Goal: Book appointment/travel/reservation

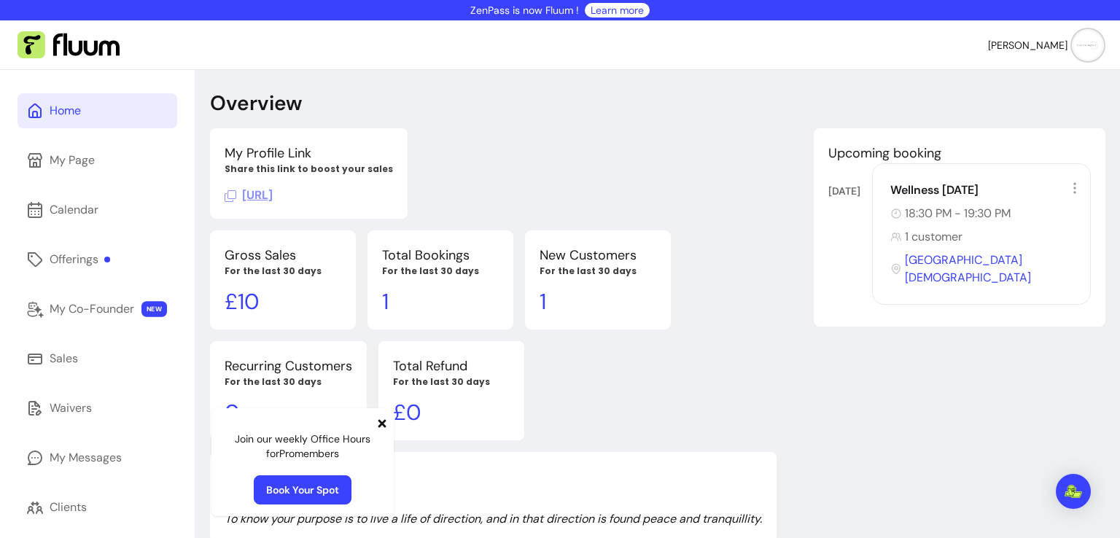
click at [1033, 39] on span "[PERSON_NAME]" at bounding box center [1027, 45] width 79 height 15
click at [273, 201] on span "[URL]" at bounding box center [249, 194] width 48 height 15
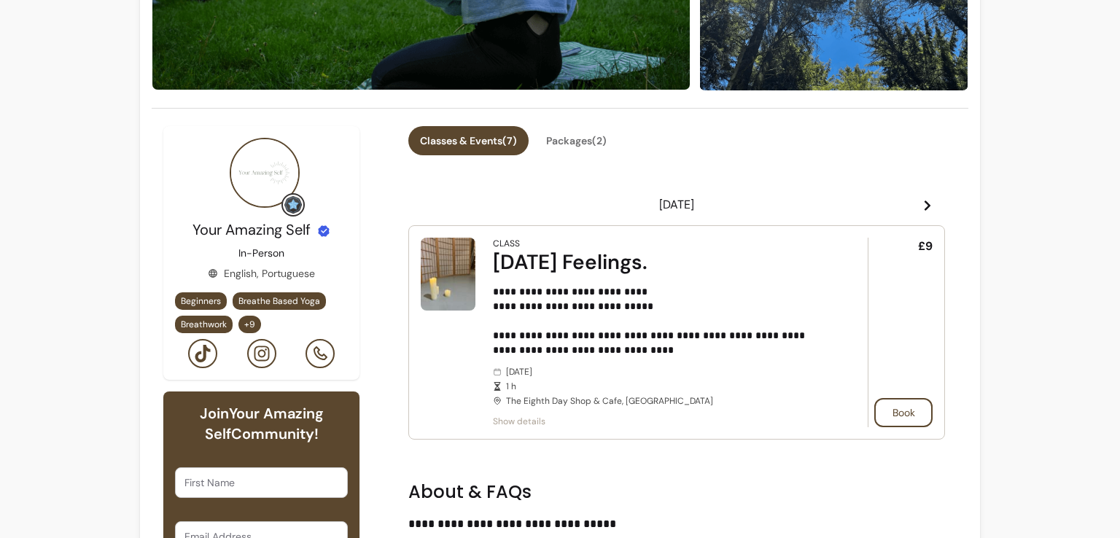
scroll to position [288, 0]
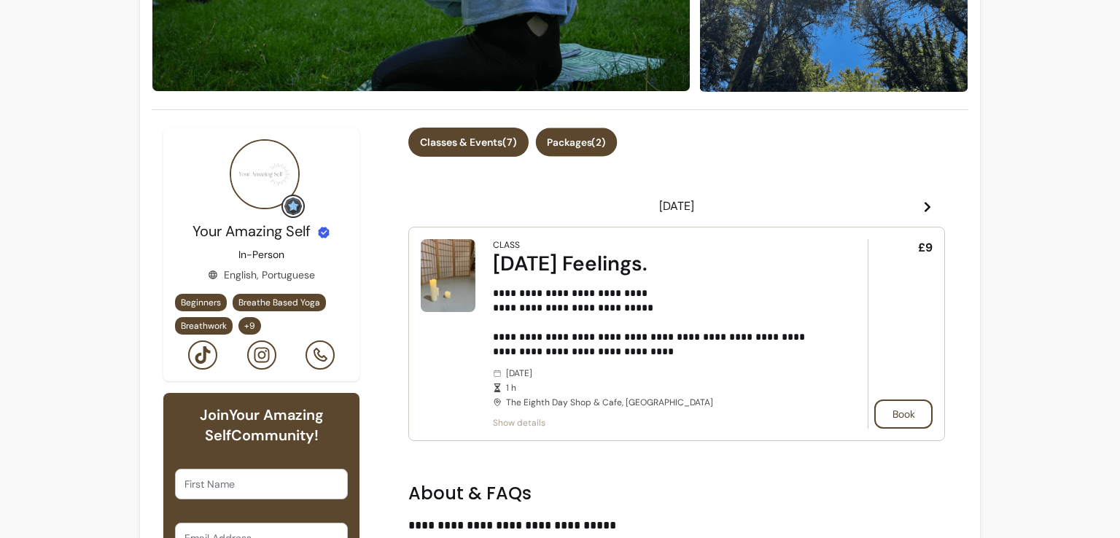
click at [583, 149] on button "Packages ( 2 )" at bounding box center [577, 142] width 82 height 28
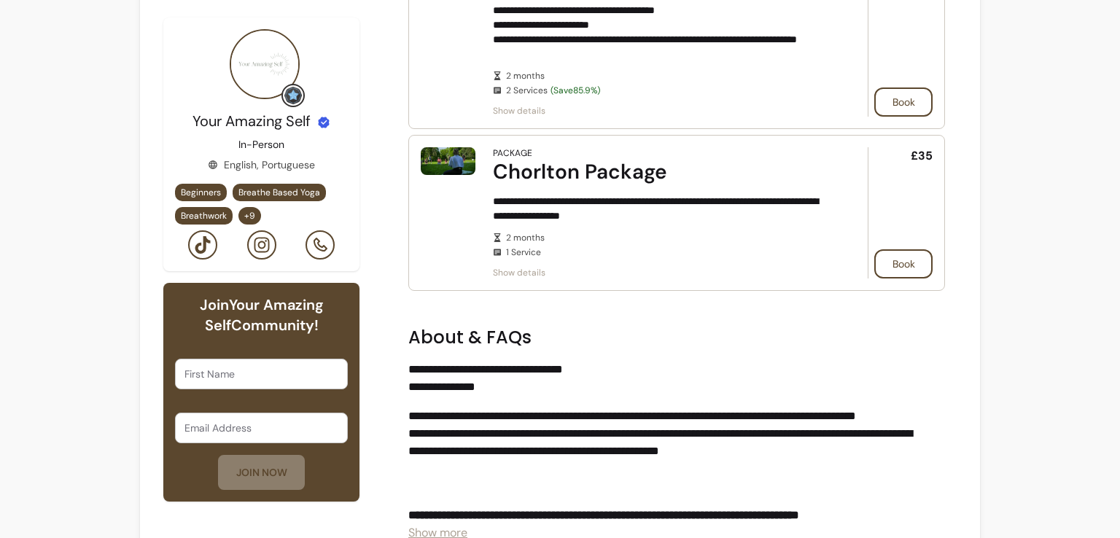
scroll to position [551, 0]
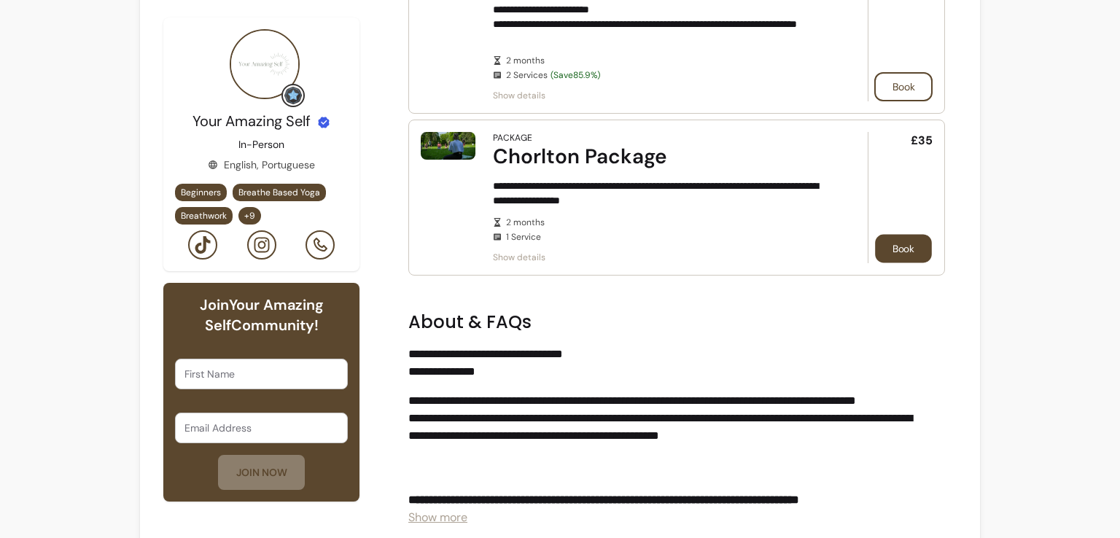
click at [875, 242] on button "Book" at bounding box center [903, 249] width 57 height 28
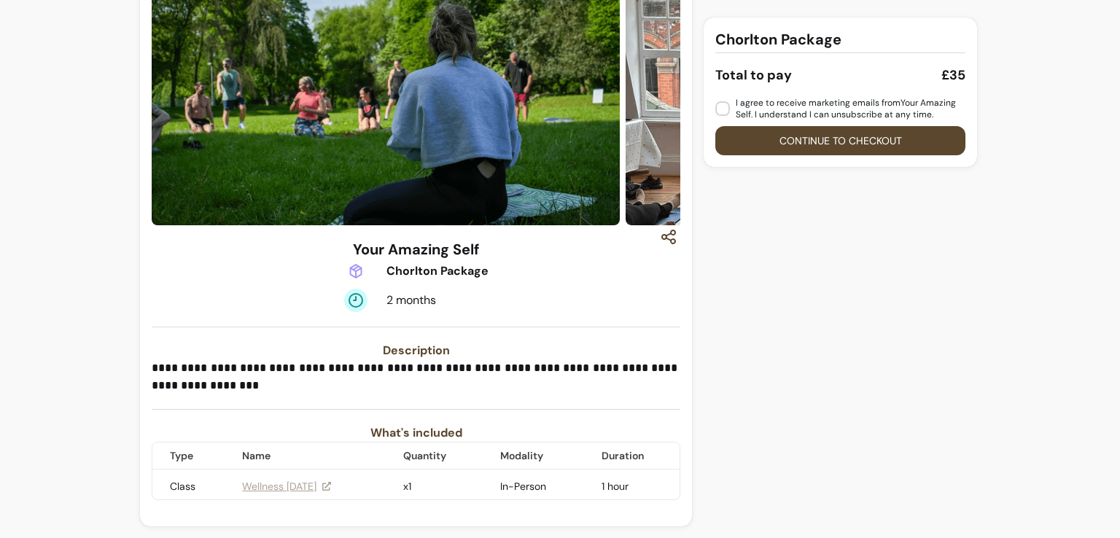
scroll to position [38, 0]
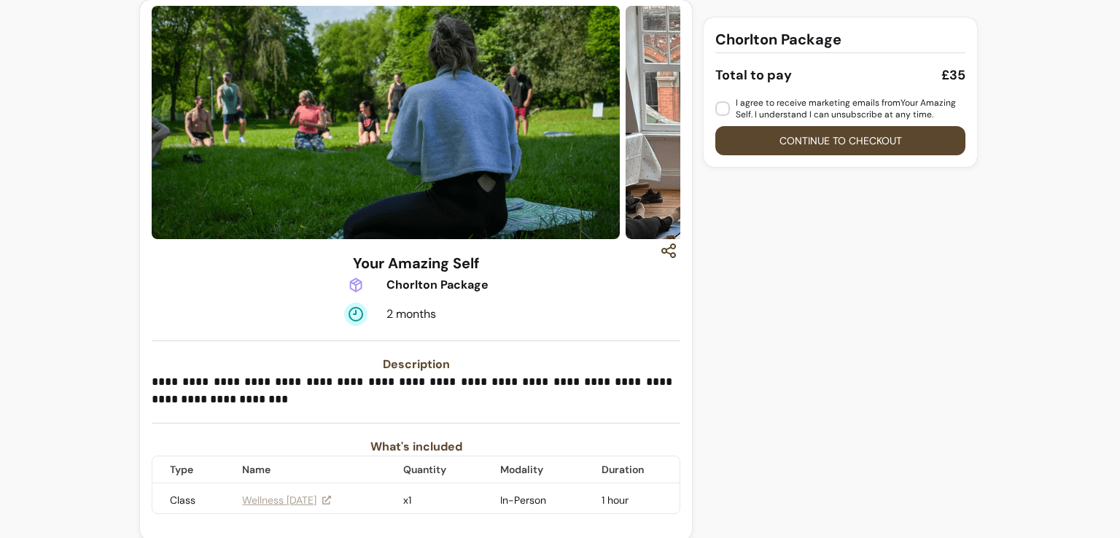
click at [878, 252] on div "Chorlton Package Total to pay £35 I agree to receive marketing emails from Your…" at bounding box center [842, 276] width 276 height 552
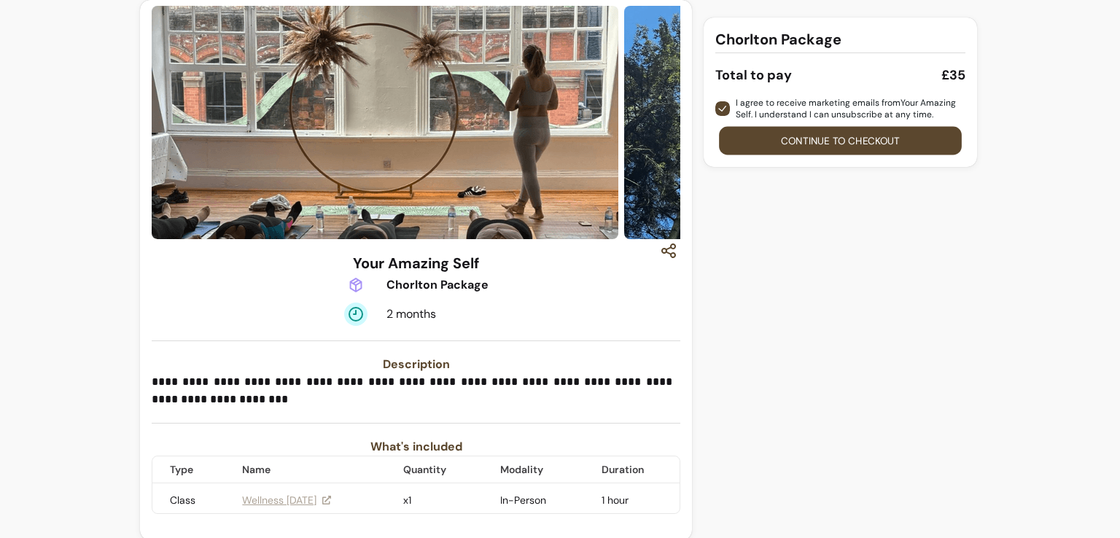
click at [780, 140] on button "Continue to checkout" at bounding box center [840, 141] width 243 height 28
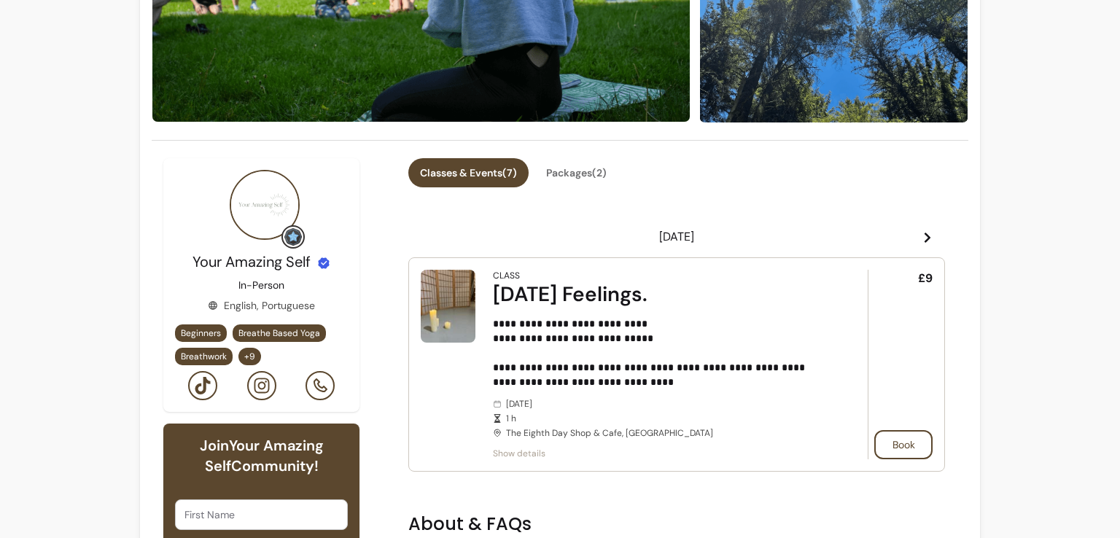
scroll to position [283, 0]
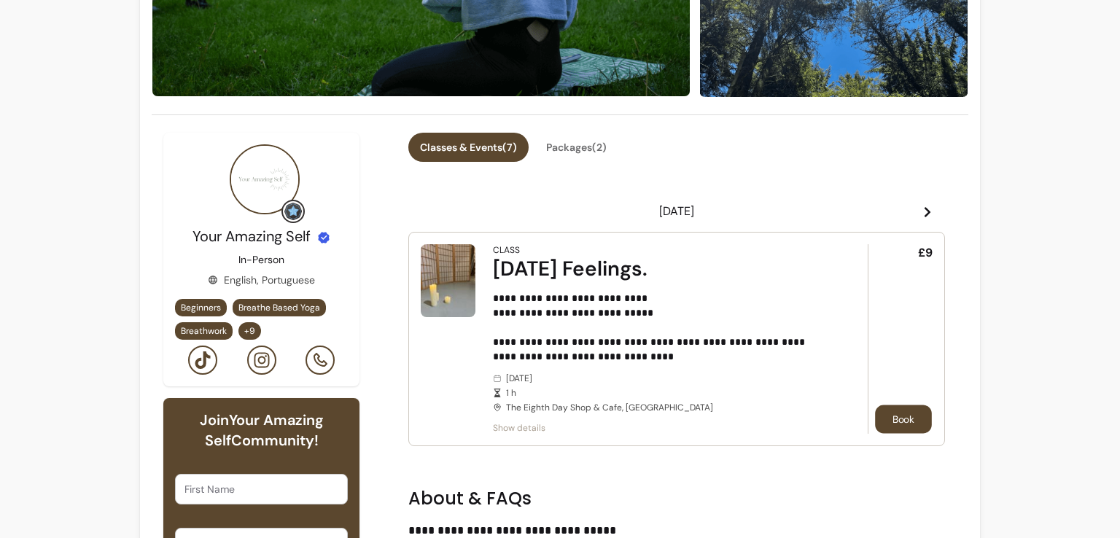
click at [885, 416] on button "Book" at bounding box center [903, 419] width 57 height 28
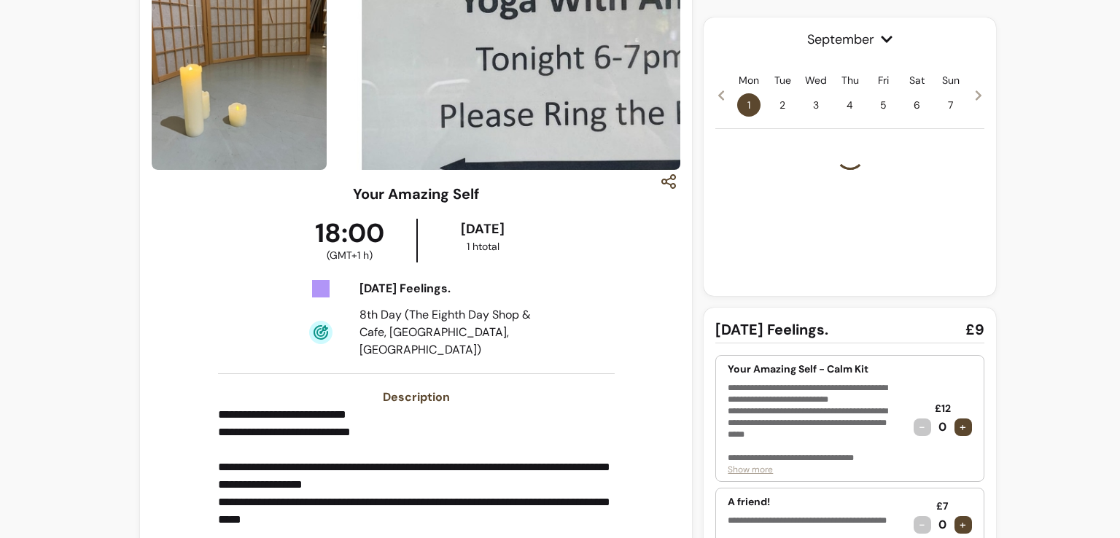
click at [885, 416] on p "**********" at bounding box center [815, 423] width 174 height 82
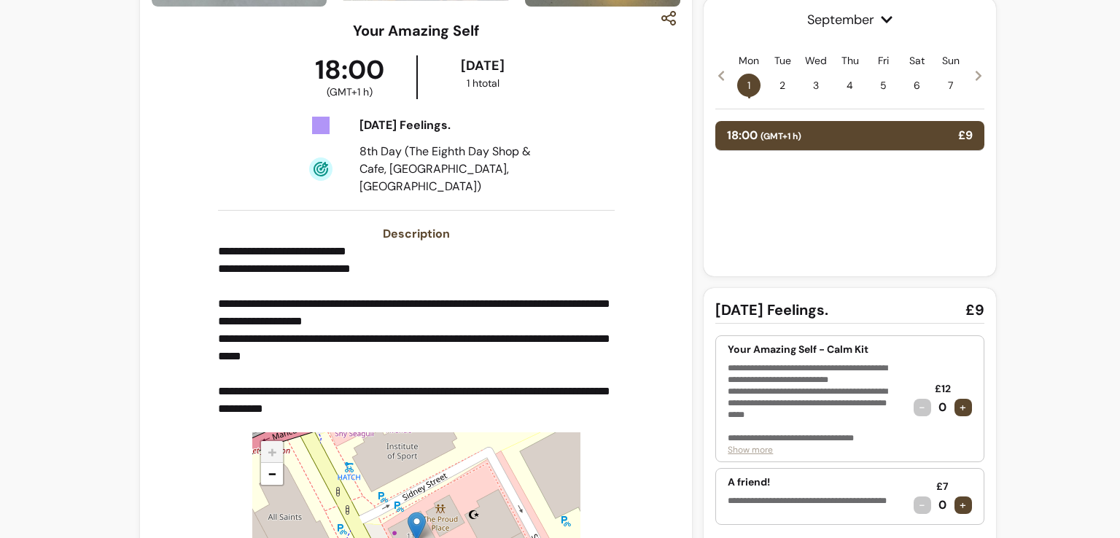
scroll to position [301, 0]
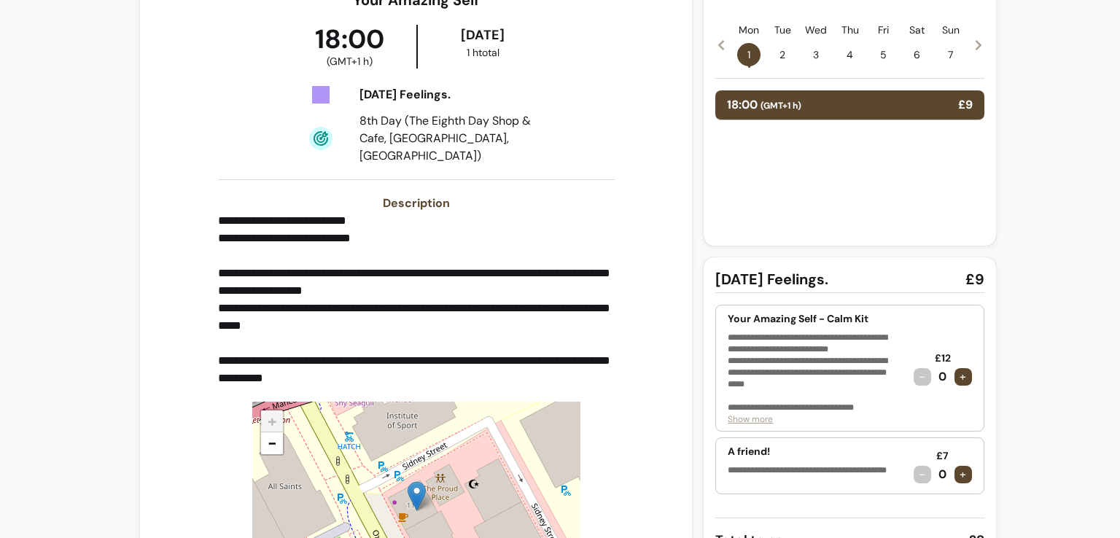
click at [961, 475] on div "+" at bounding box center [964, 475] width 18 height 18
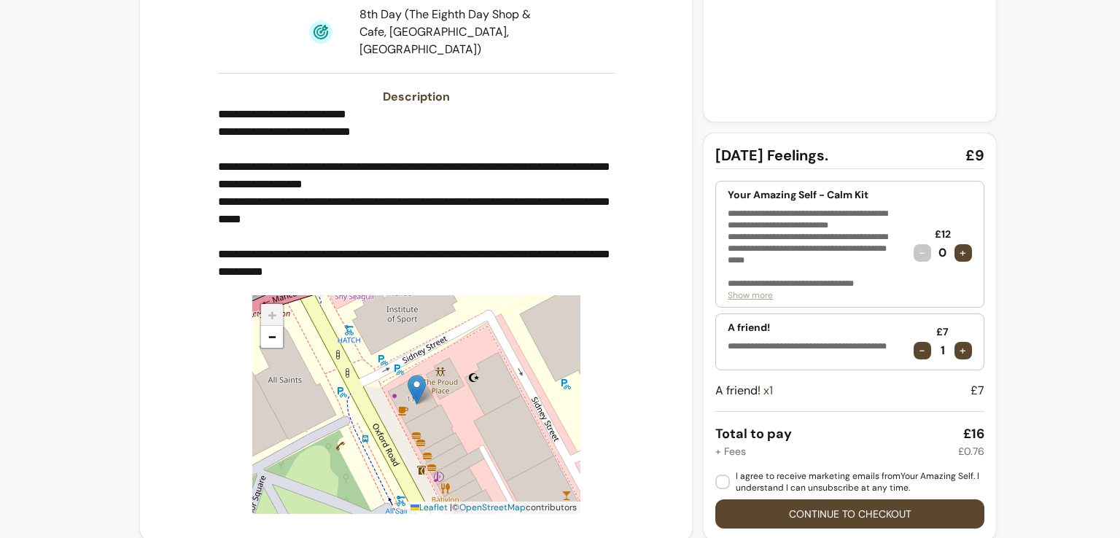
scroll to position [0, 0]
